Goal: Information Seeking & Learning: Learn about a topic

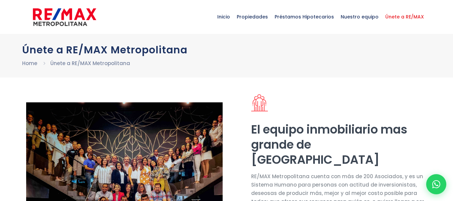
scroll to position [2, 0]
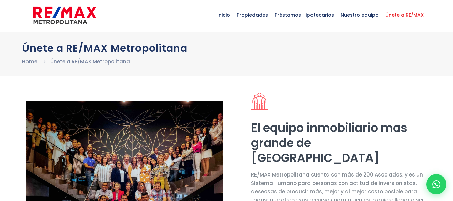
select select "DO"
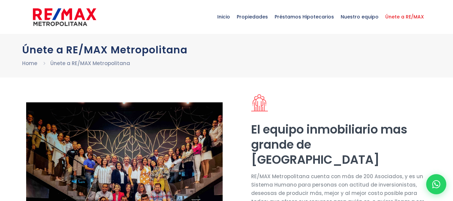
scroll to position [0, 0]
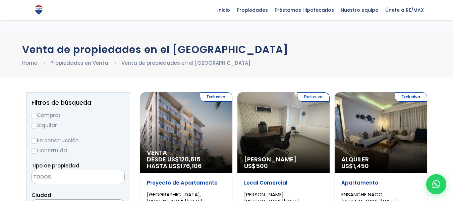
select select
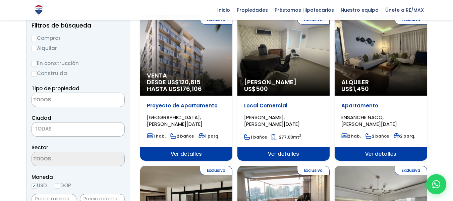
scroll to position [67, 0]
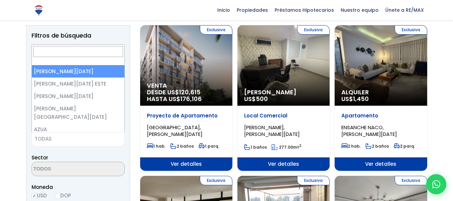
click at [78, 141] on span "TODAS" at bounding box center [78, 138] width 92 height 9
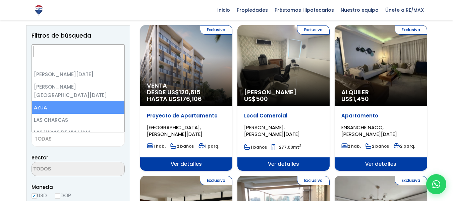
scroll to position [34, 0]
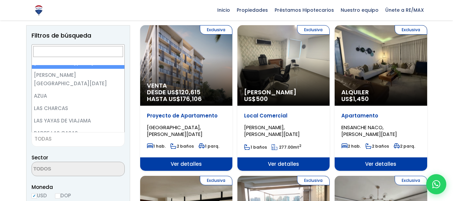
click at [69, 54] on input "Search" at bounding box center [78, 51] width 90 height 11
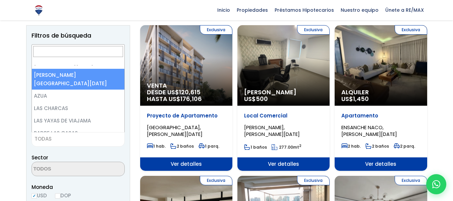
select select "150"
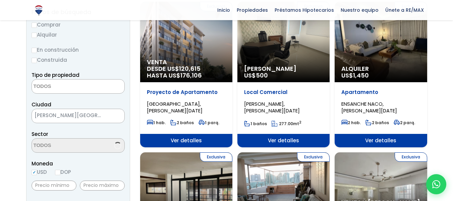
scroll to position [168, 0]
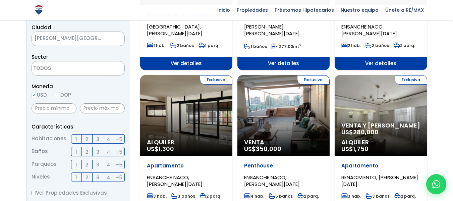
click at [86, 72] on textarea "Search" at bounding box center [64, 68] width 65 height 14
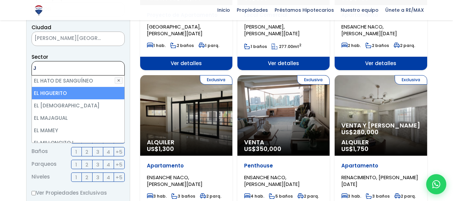
scroll to position [0, 0]
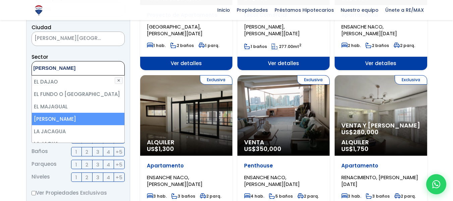
type textarea "JA"
click at [74, 117] on li "JACOBO MAJLUTA" at bounding box center [78, 119] width 92 height 12
select select "16380"
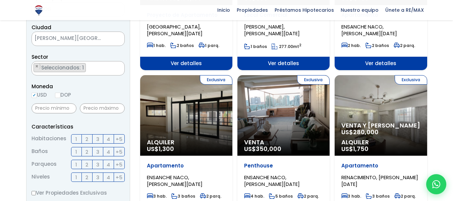
click at [142, 54] on div "Proyecto de Apartamento ZONA UNIVERSITARIA, SANTO DOMINGO DE GUZMÁN 1 hab. 2 ba…" at bounding box center [186, 31] width 92 height 52
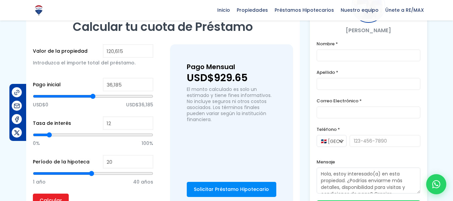
scroll to position [328, 0]
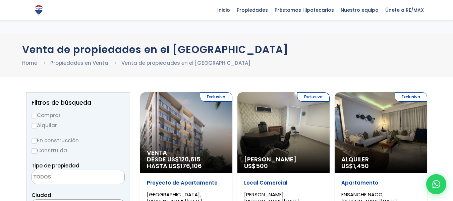
select select
select select "150"
